Goal: Task Accomplishment & Management: Manage account settings

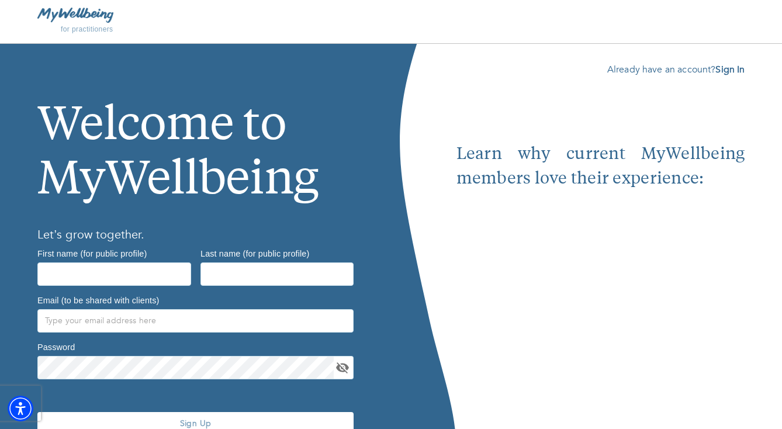
scroll to position [57, 0]
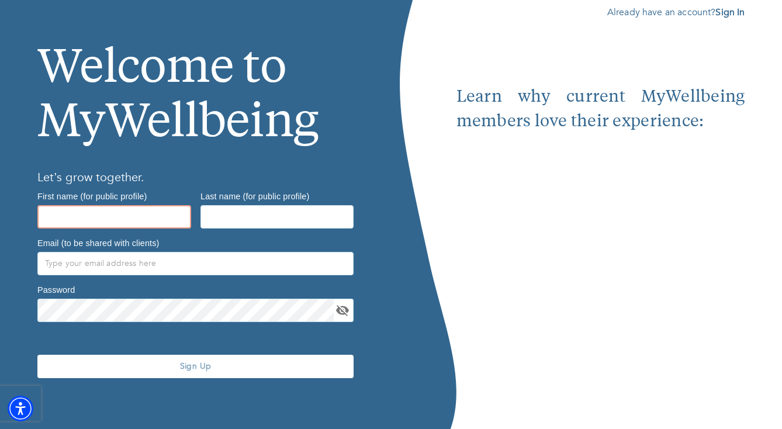
click at [91, 218] on input "text" at bounding box center [114, 216] width 154 height 23
type input "[PERSON_NAME]"
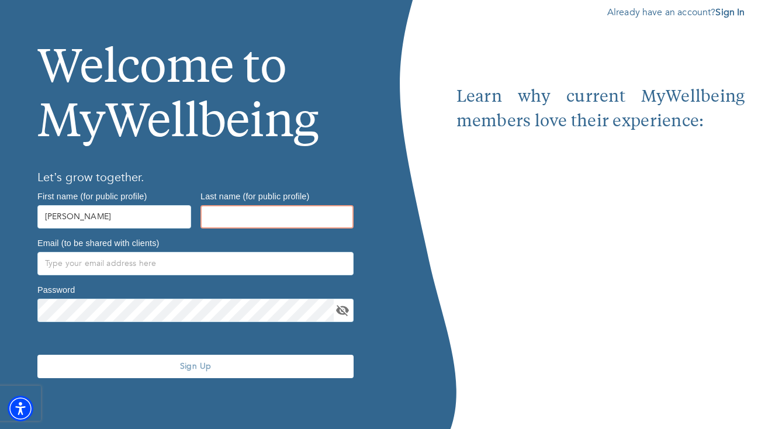
type input "[PERSON_NAME]"
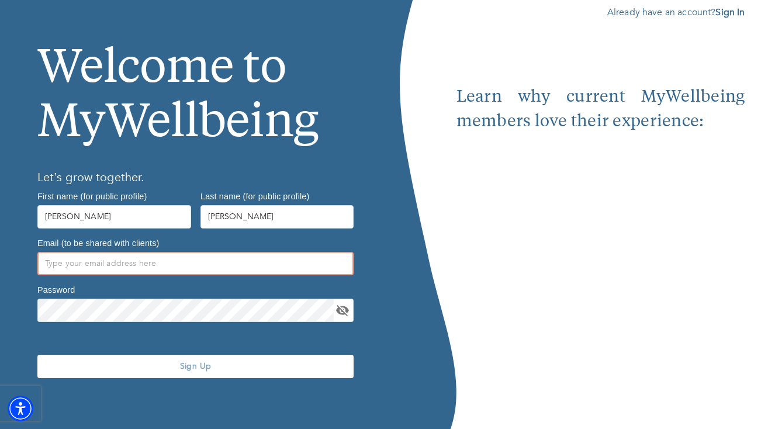
type input "[PERSON_NAME][EMAIL_ADDRESS][DOMAIN_NAME]"
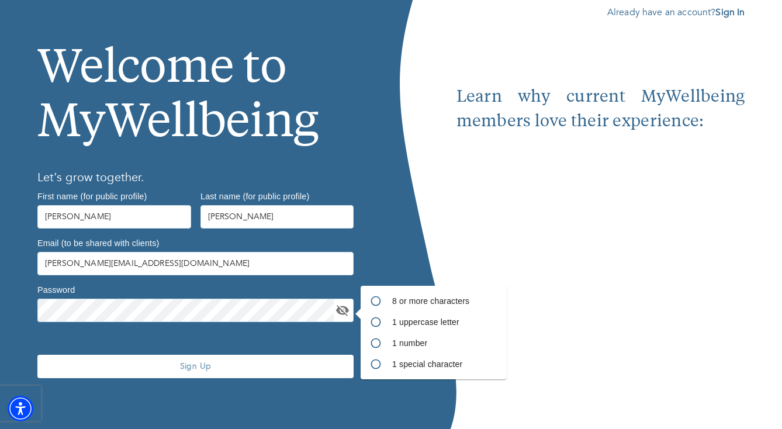
click at [112, 330] on div "Sign Up" at bounding box center [196, 367] width 326 height 80
click at [730, 18] on p "Already have an account? Sign In" at bounding box center [601, 12] width 289 height 14
click at [727, 12] on b "Sign In" at bounding box center [730, 12] width 29 height 13
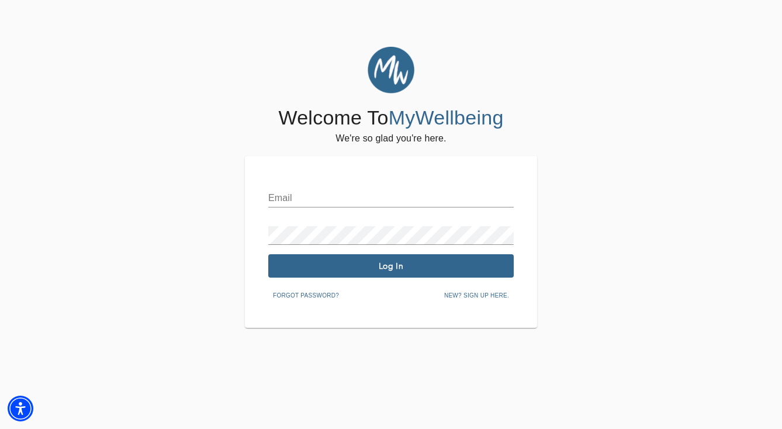
click at [290, 205] on input "text" at bounding box center [391, 198] width 246 height 19
type input "[PERSON_NAME][EMAIL_ADDRESS][DOMAIN_NAME]"
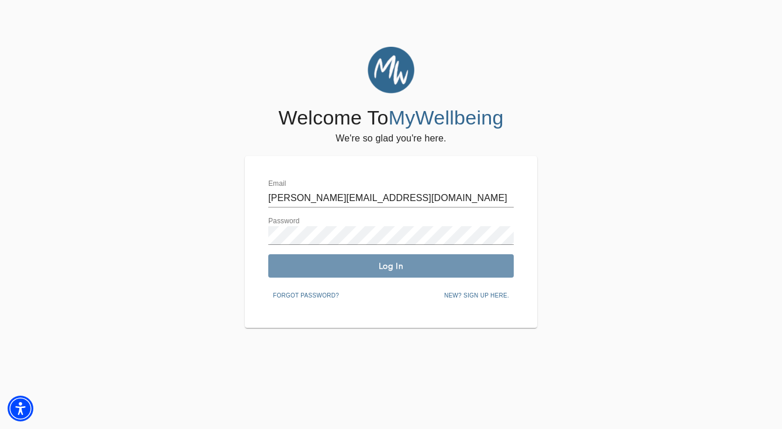
click at [365, 265] on span "Log In" at bounding box center [391, 266] width 236 height 11
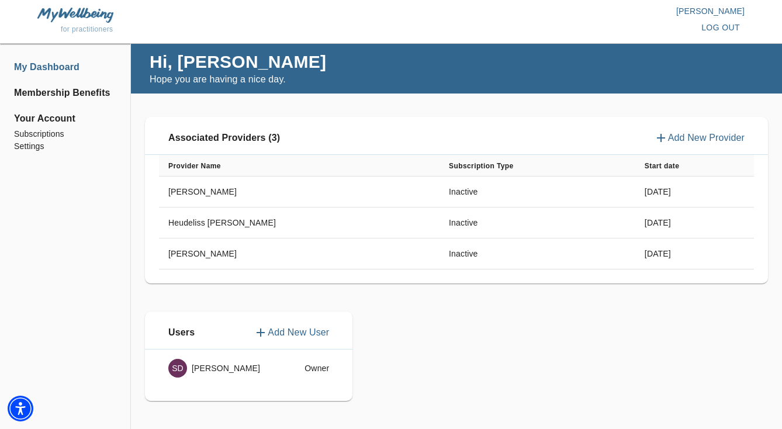
click at [705, 137] on p "Add New Provider" at bounding box center [706, 138] width 77 height 14
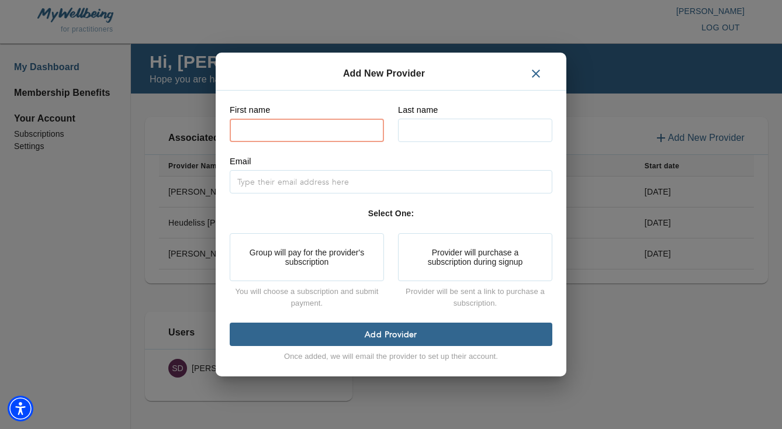
click at [361, 127] on input "text" at bounding box center [307, 130] width 154 height 23
type input "Eliana"
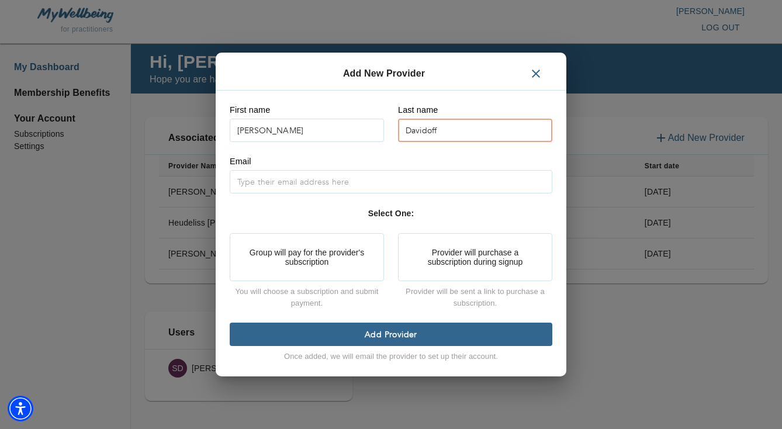
type input "Davidoff"
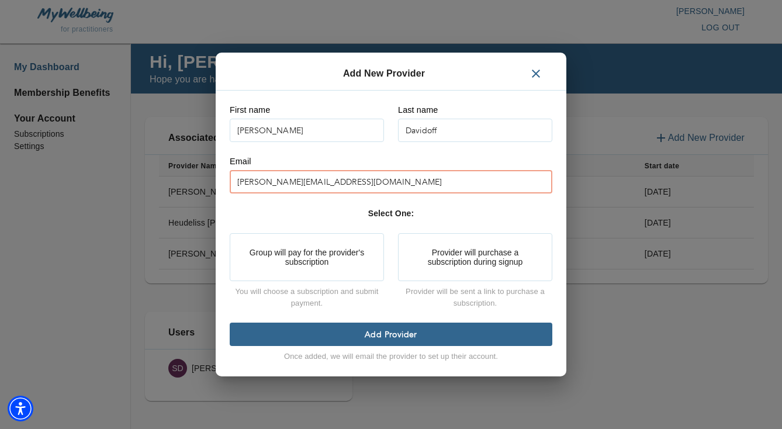
type input "sara.daly099@gmail.com"
click at [284, 246] on button "Group will pay for the provider's subscription" at bounding box center [307, 257] width 154 height 48
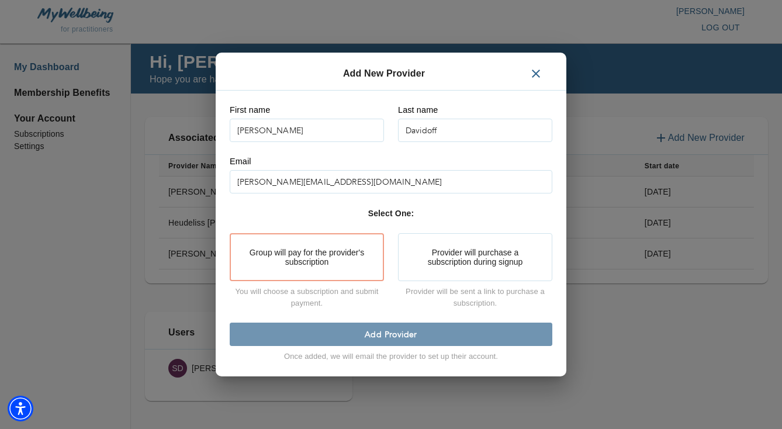
click at [330, 331] on span "Add Provider" at bounding box center [390, 334] width 313 height 11
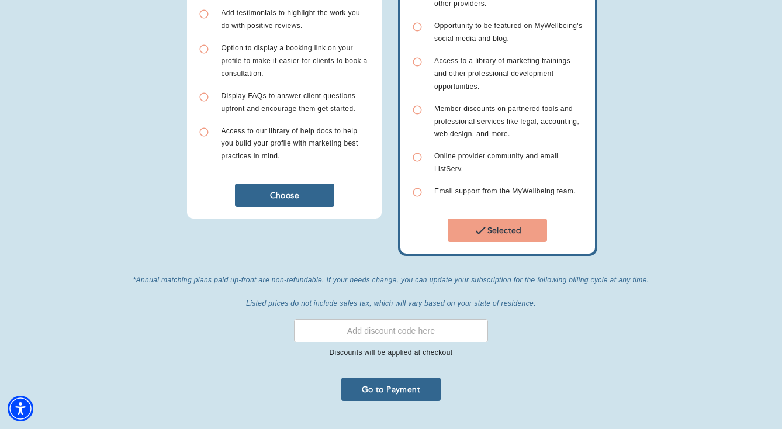
scroll to position [388, 0]
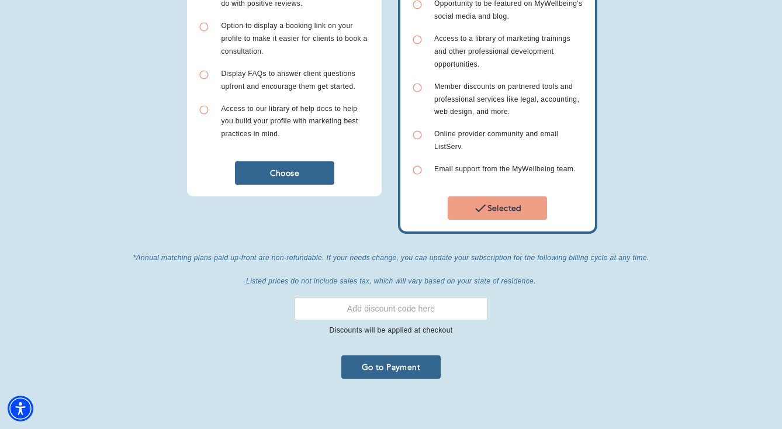
click at [387, 362] on span "Go to Payment" at bounding box center [391, 367] width 90 height 11
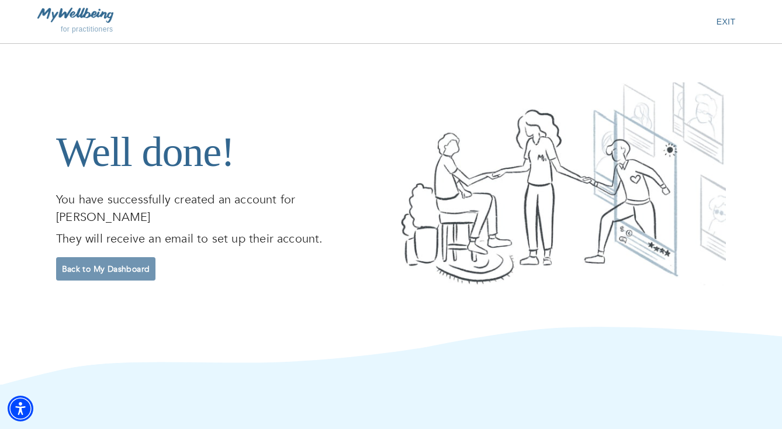
click at [120, 257] on button "Back to My Dashboard" at bounding box center [105, 268] width 99 height 23
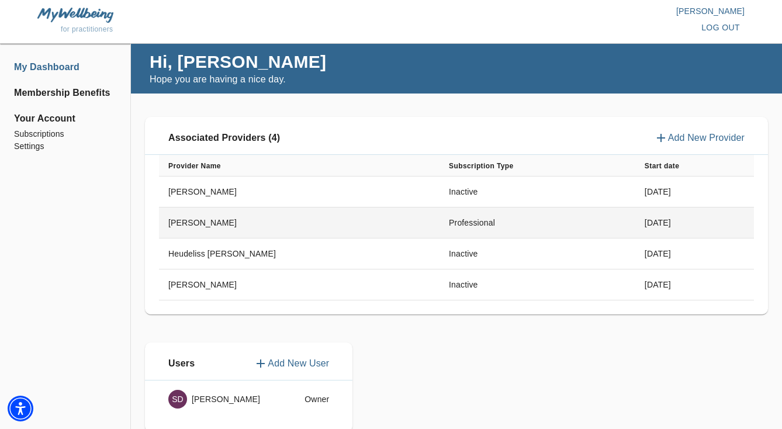
click at [197, 222] on td "Eliana Davidoff" at bounding box center [299, 223] width 281 height 31
